Goal: Navigation & Orientation: Find specific page/section

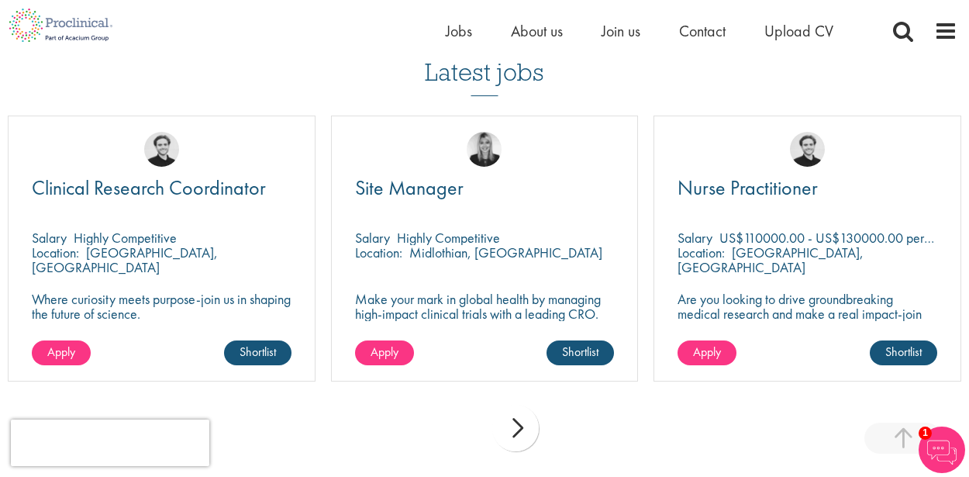
scroll to position [1860, 0]
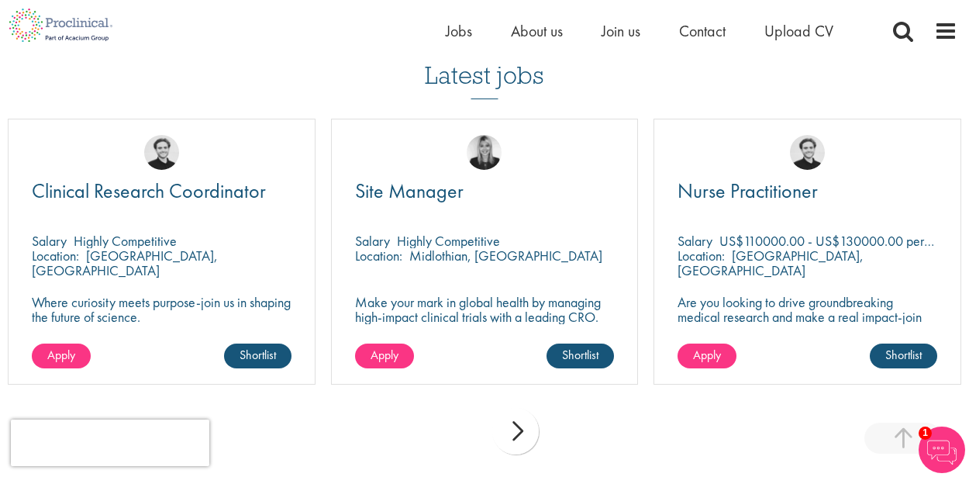
click at [516, 425] on div "next" at bounding box center [515, 431] width 47 height 47
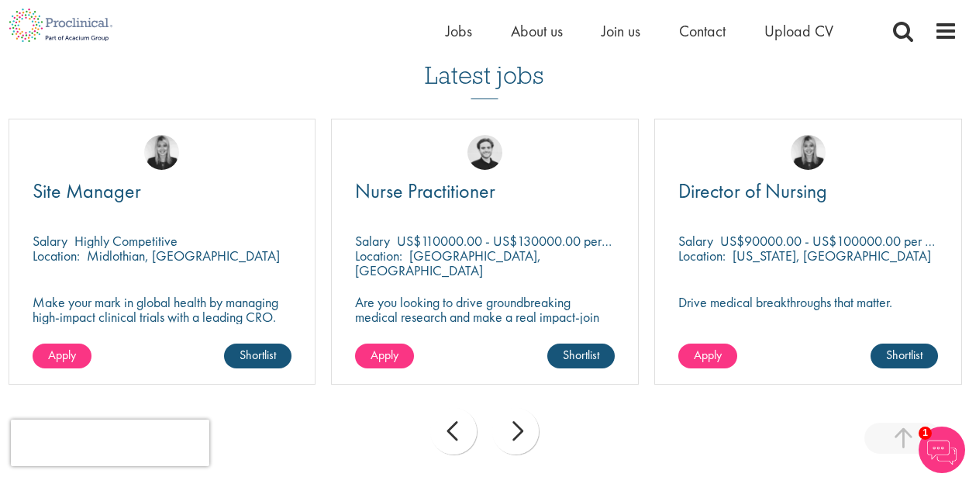
click at [516, 425] on div "next" at bounding box center [515, 431] width 47 height 47
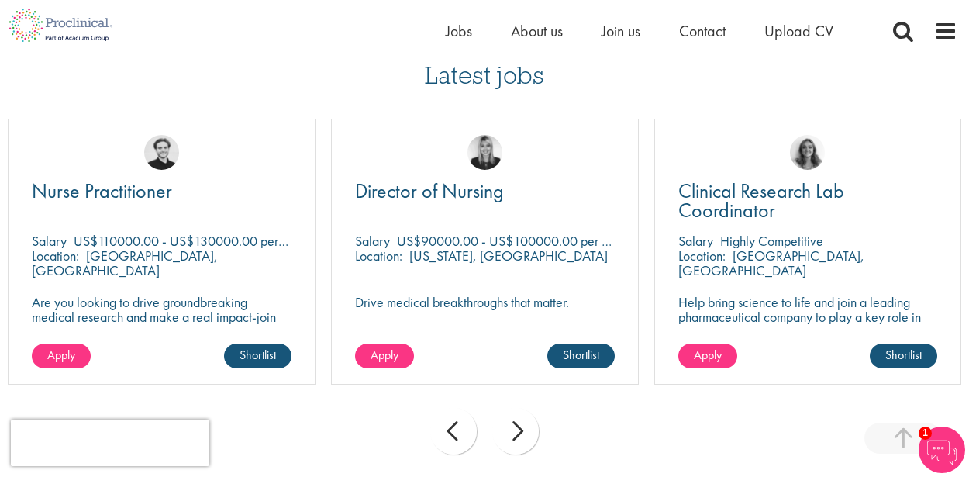
click at [516, 425] on div "next" at bounding box center [515, 431] width 47 height 47
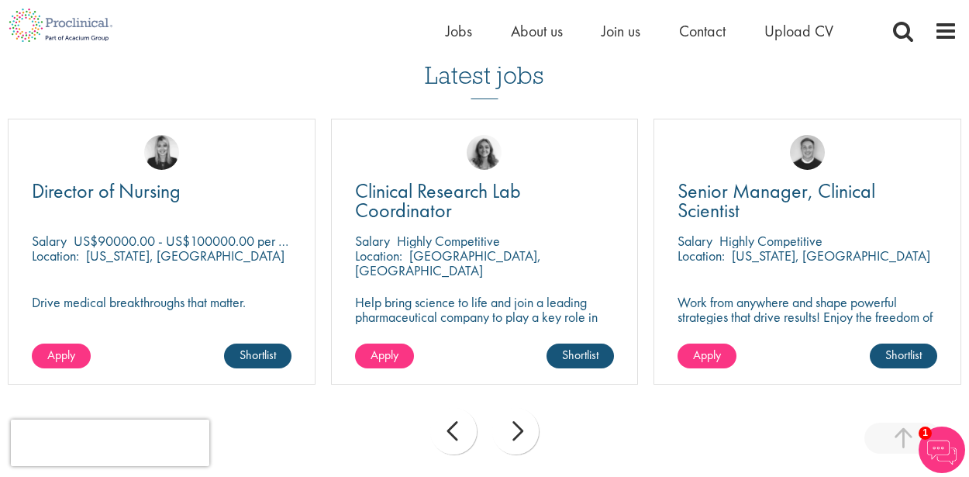
click at [516, 425] on div "next" at bounding box center [515, 431] width 47 height 47
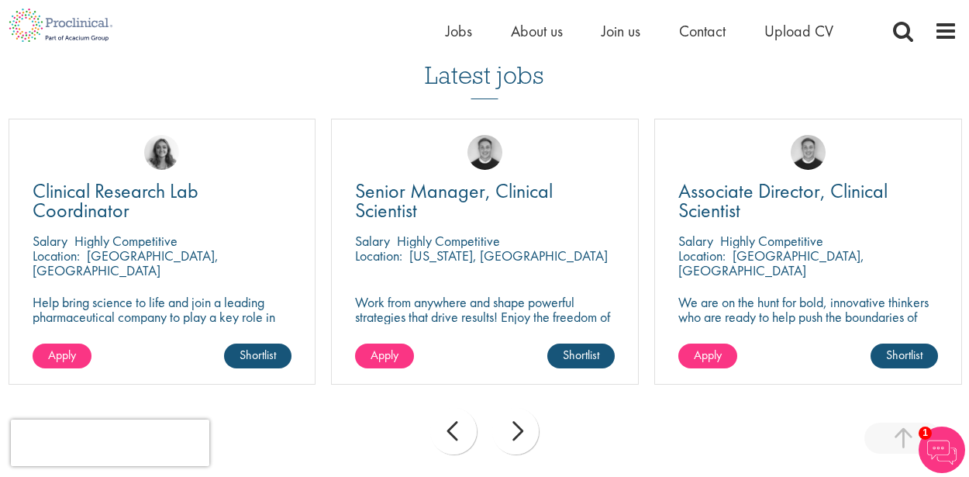
click at [516, 425] on div "next" at bounding box center [515, 431] width 47 height 47
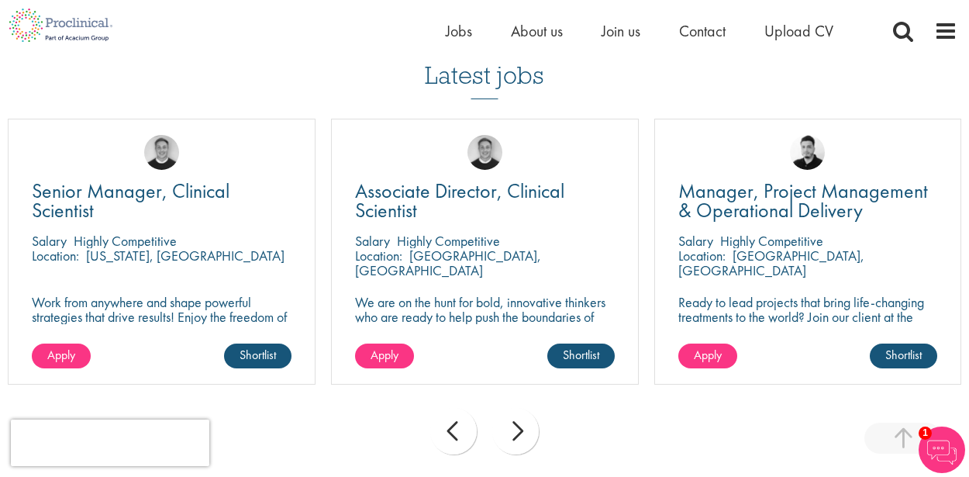
click at [516, 425] on div "next" at bounding box center [515, 431] width 47 height 47
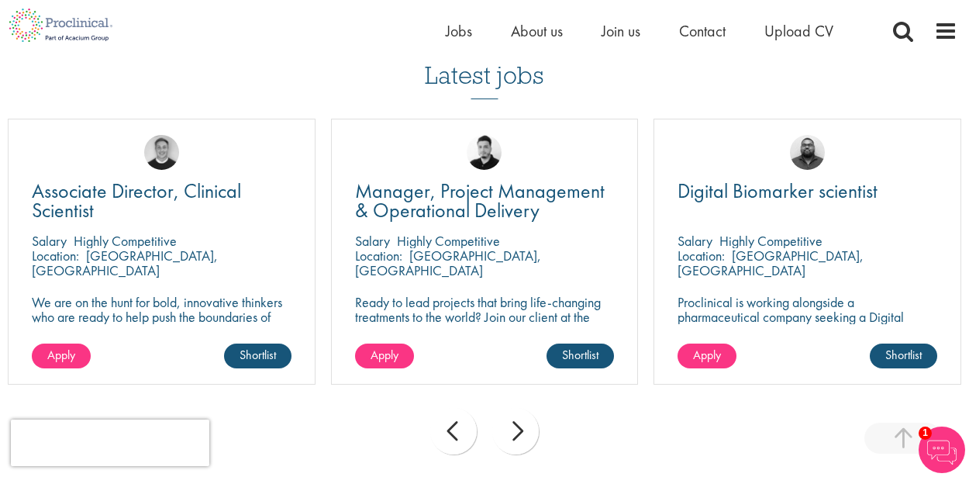
click at [516, 425] on div "next" at bounding box center [515, 431] width 47 height 47
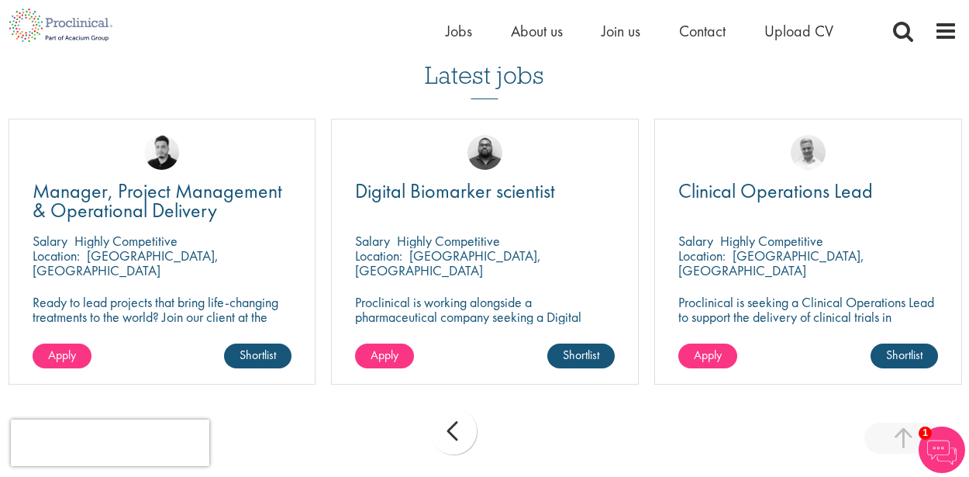
click at [516, 425] on div "prev next" at bounding box center [484, 433] width 969 height 67
click at [471, 420] on div "prev" at bounding box center [453, 431] width 47 height 47
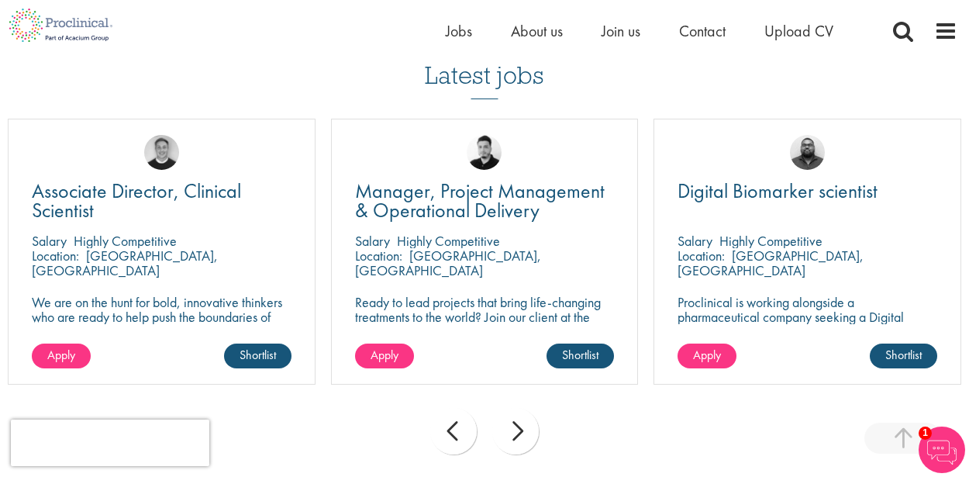
click at [471, 420] on div "prev" at bounding box center [453, 431] width 47 height 47
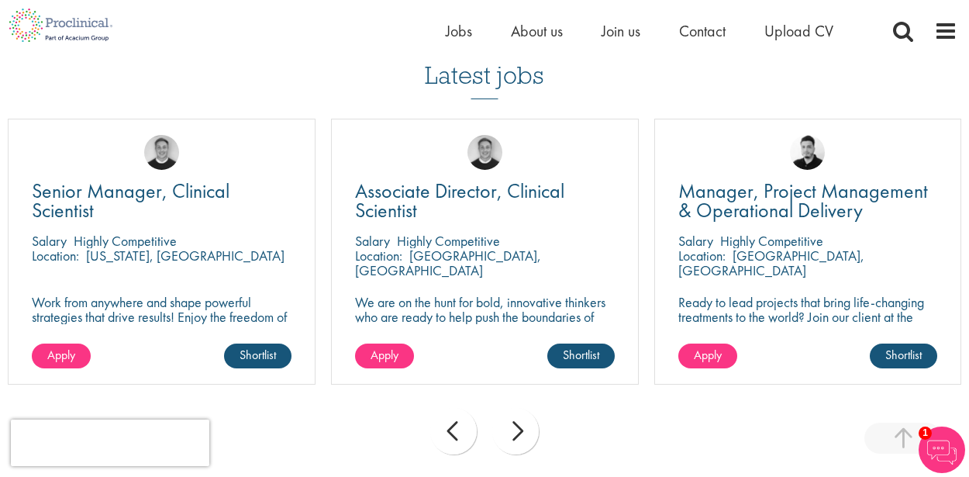
click at [471, 420] on div "prev" at bounding box center [453, 431] width 47 height 47
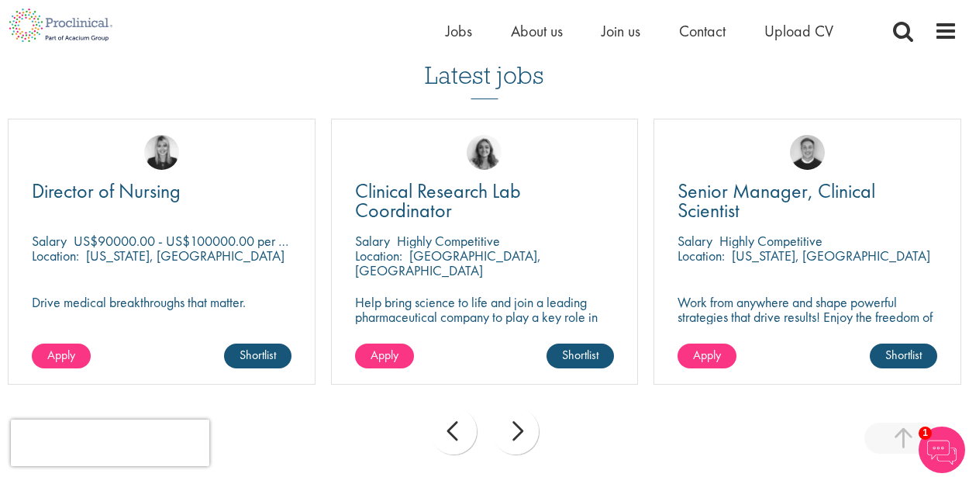
click at [471, 420] on div "prev" at bounding box center [453, 431] width 47 height 47
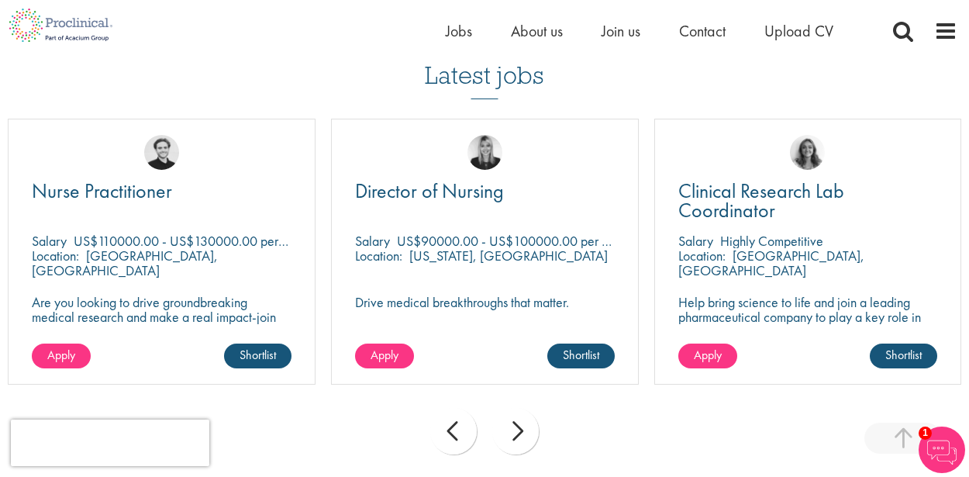
click at [471, 420] on div "prev" at bounding box center [453, 431] width 47 height 47
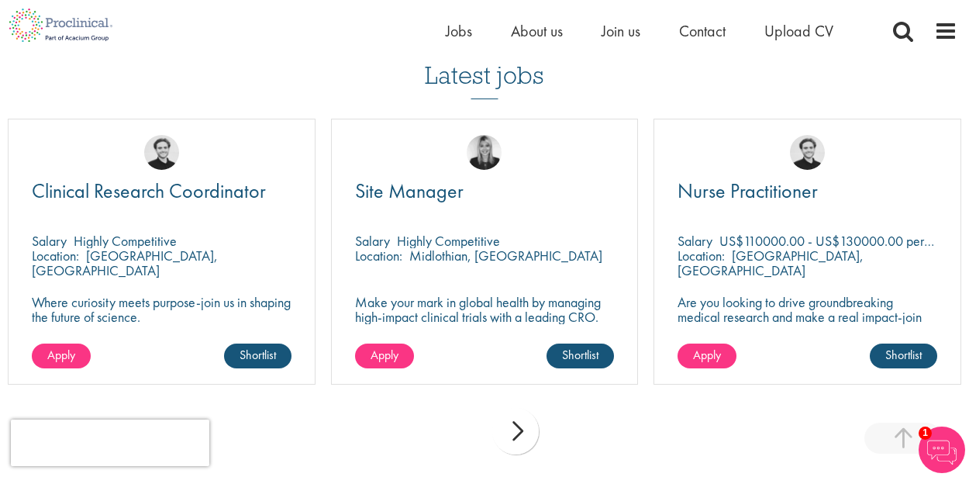
click at [471, 420] on div "prev next" at bounding box center [484, 433] width 969 height 67
click at [463, 37] on span "Jobs" at bounding box center [459, 31] width 26 height 20
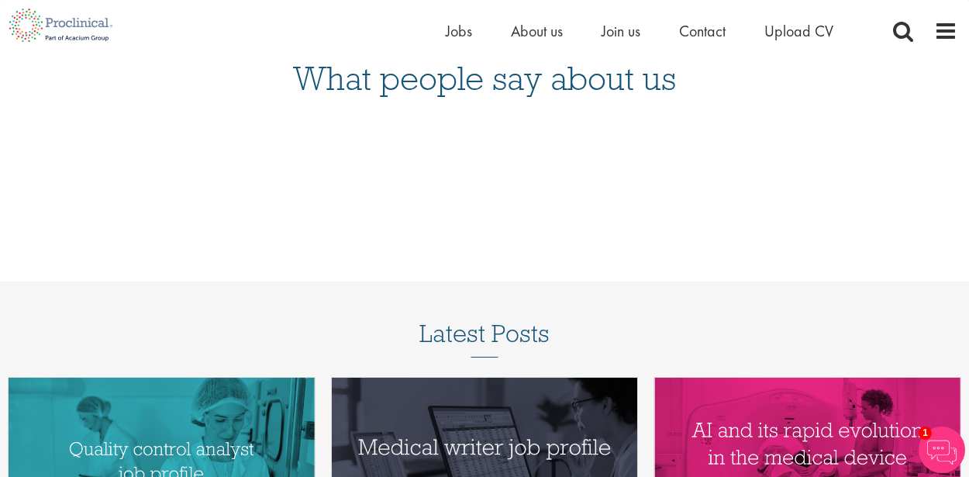
scroll to position [1546, 0]
